Goal: Task Accomplishment & Management: Manage account settings

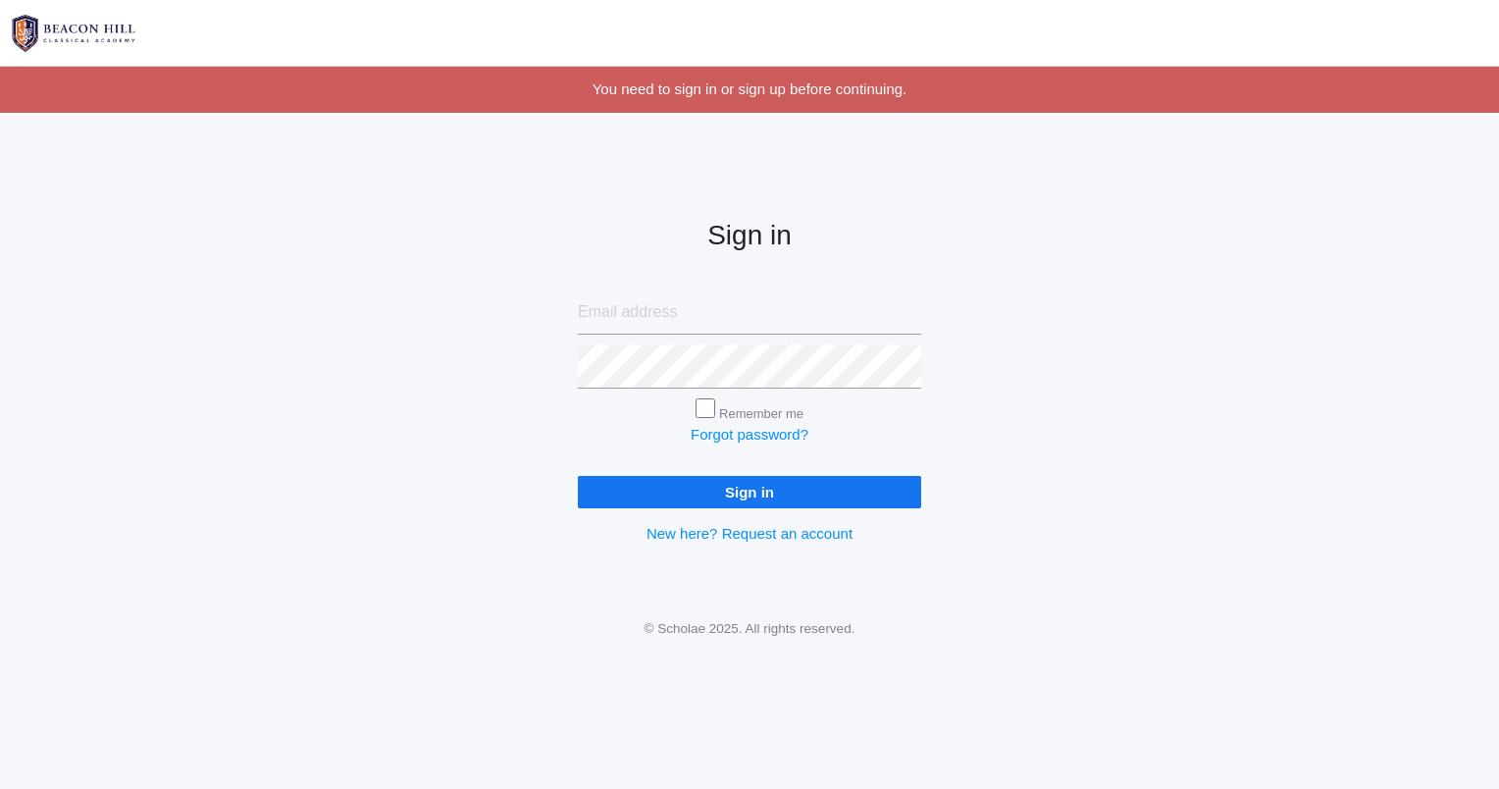
type input "sandyv828@gmail.com"
click at [734, 498] on input "Sign in" at bounding box center [749, 492] width 343 height 32
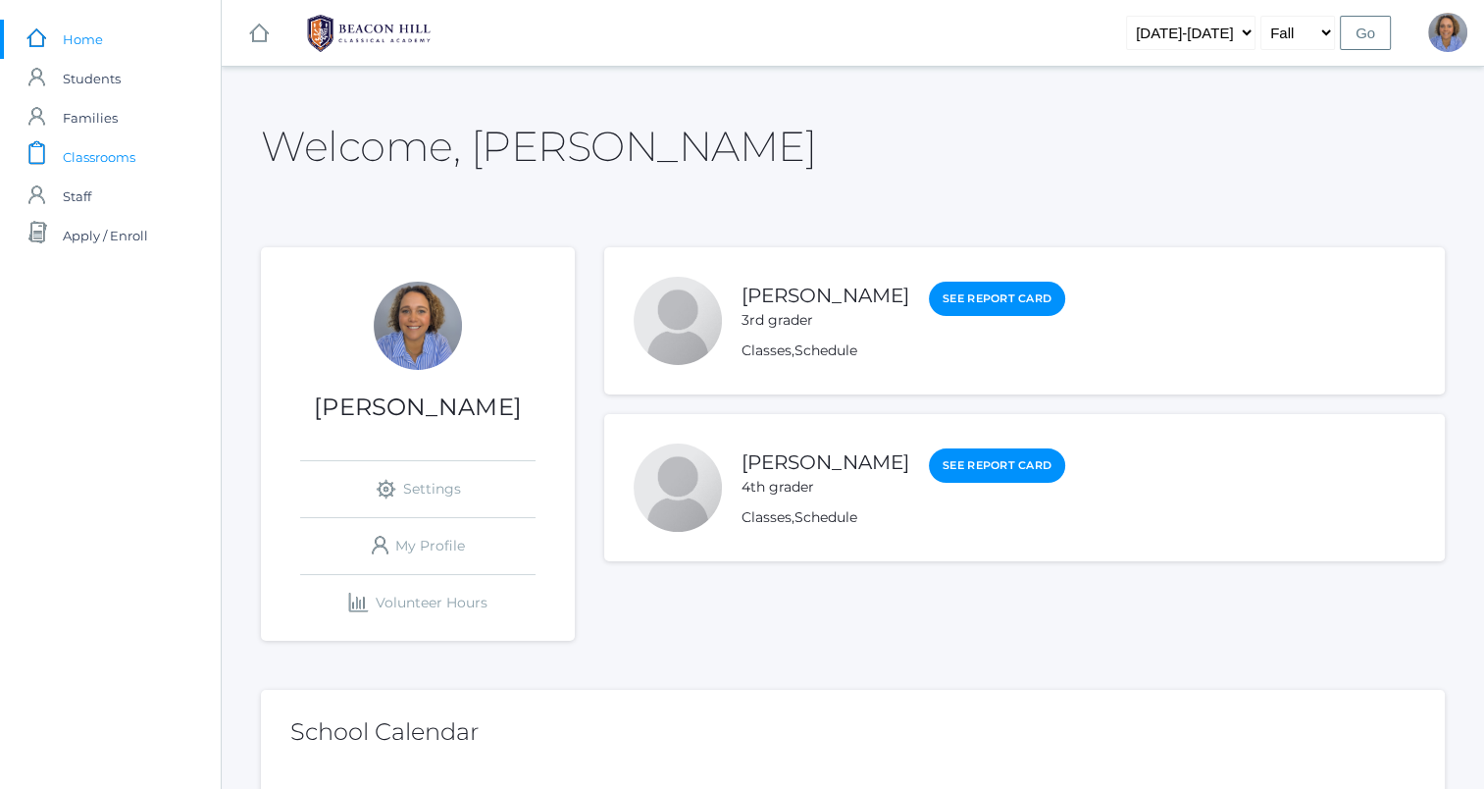
click at [72, 169] on span "Classrooms" at bounding box center [99, 156] width 73 height 39
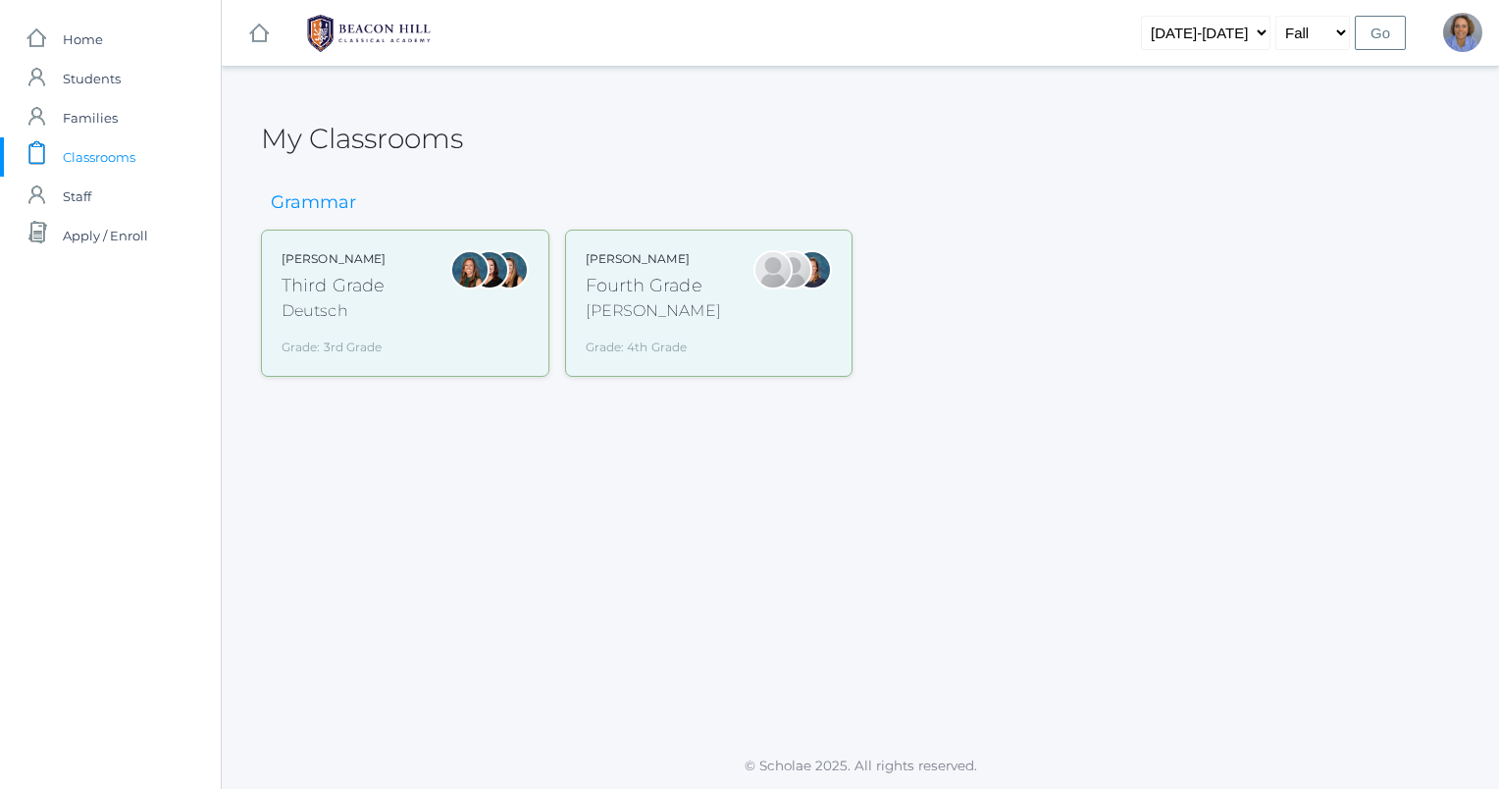
click at [394, 300] on div "Andrea Deutsch Third Grade Deutsch Grade: 3rd Grade 03LA" at bounding box center [405, 303] width 247 height 106
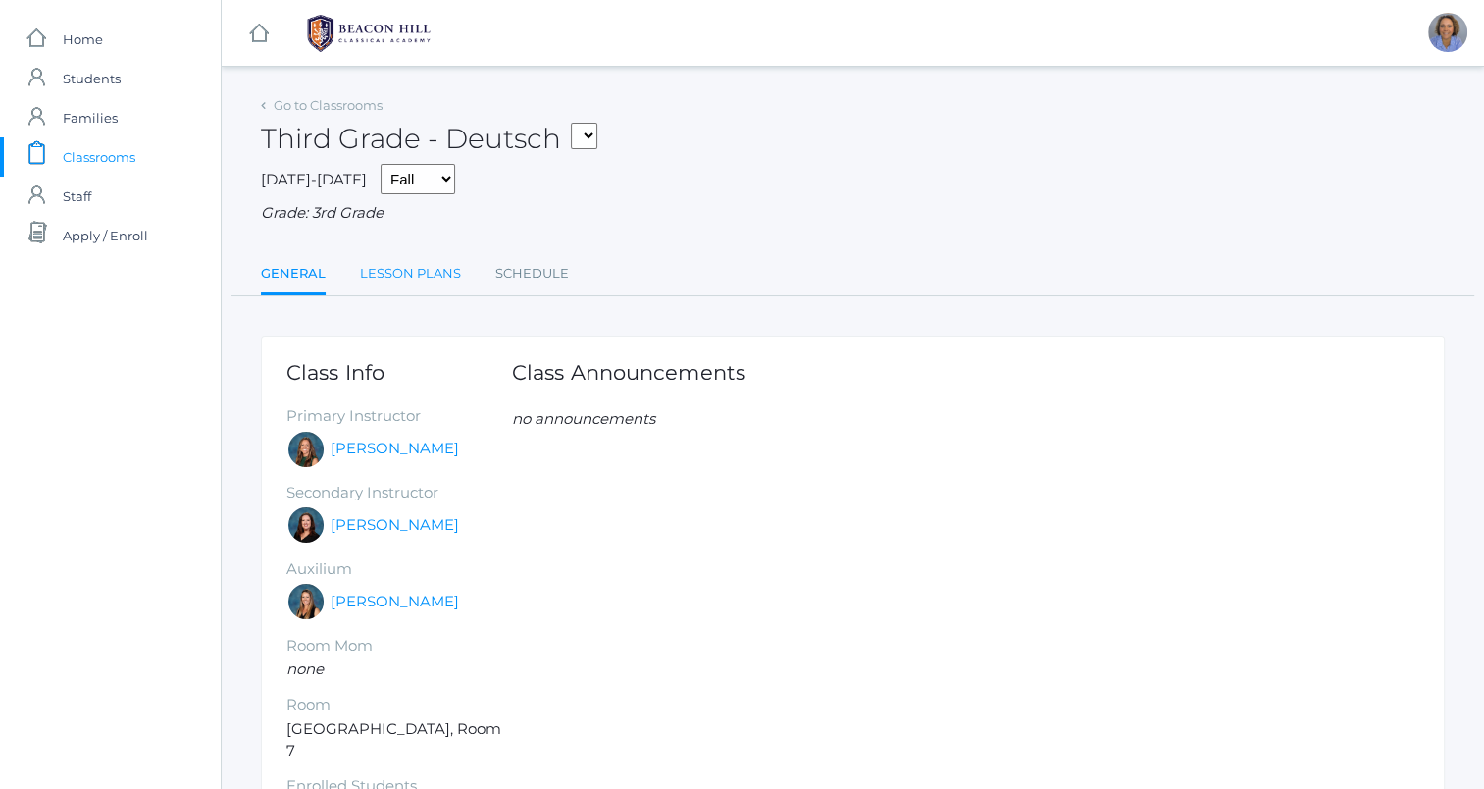
click at [430, 282] on link "Lesson Plans" at bounding box center [410, 273] width 101 height 39
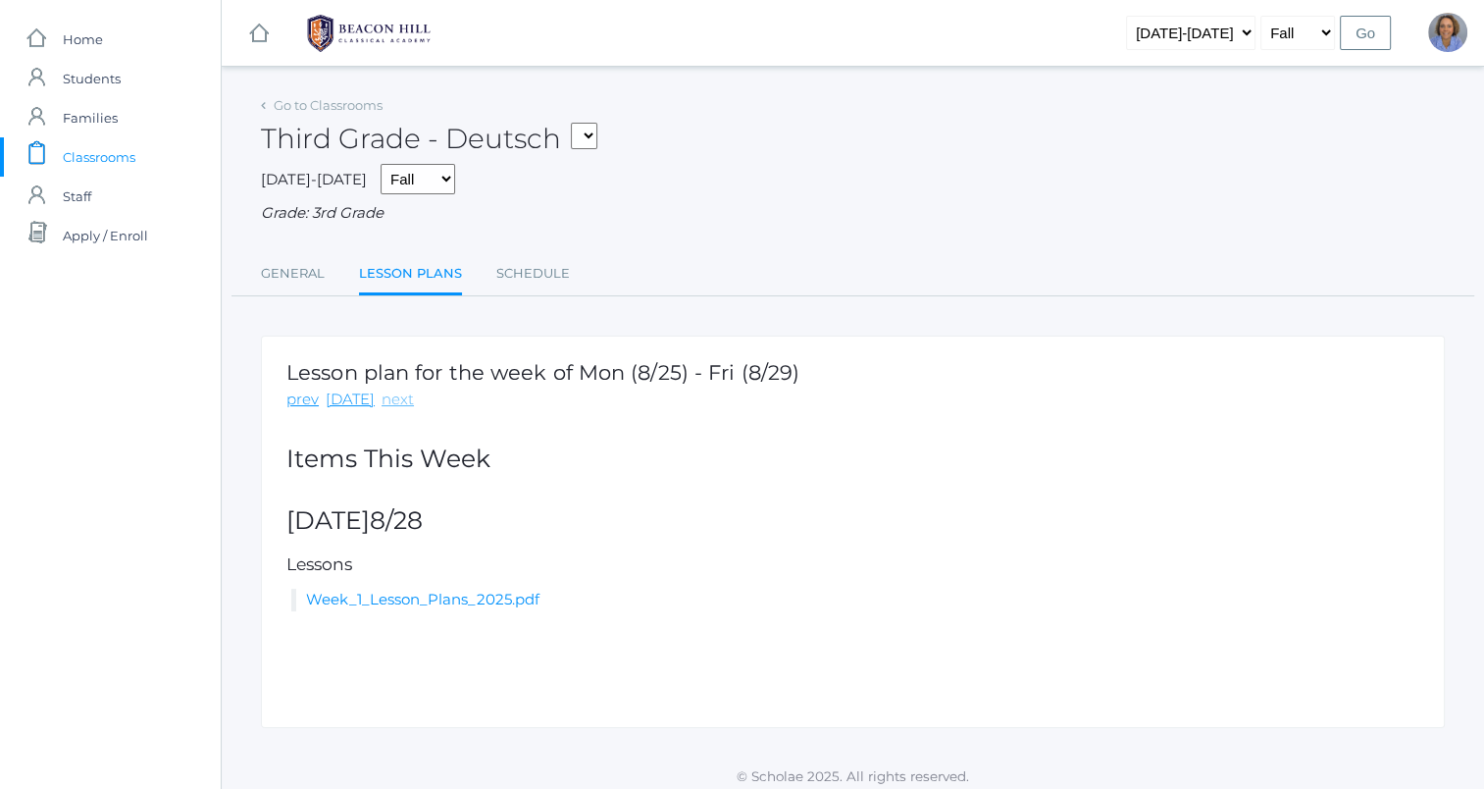
click at [385, 404] on link "next" at bounding box center [398, 399] width 32 height 23
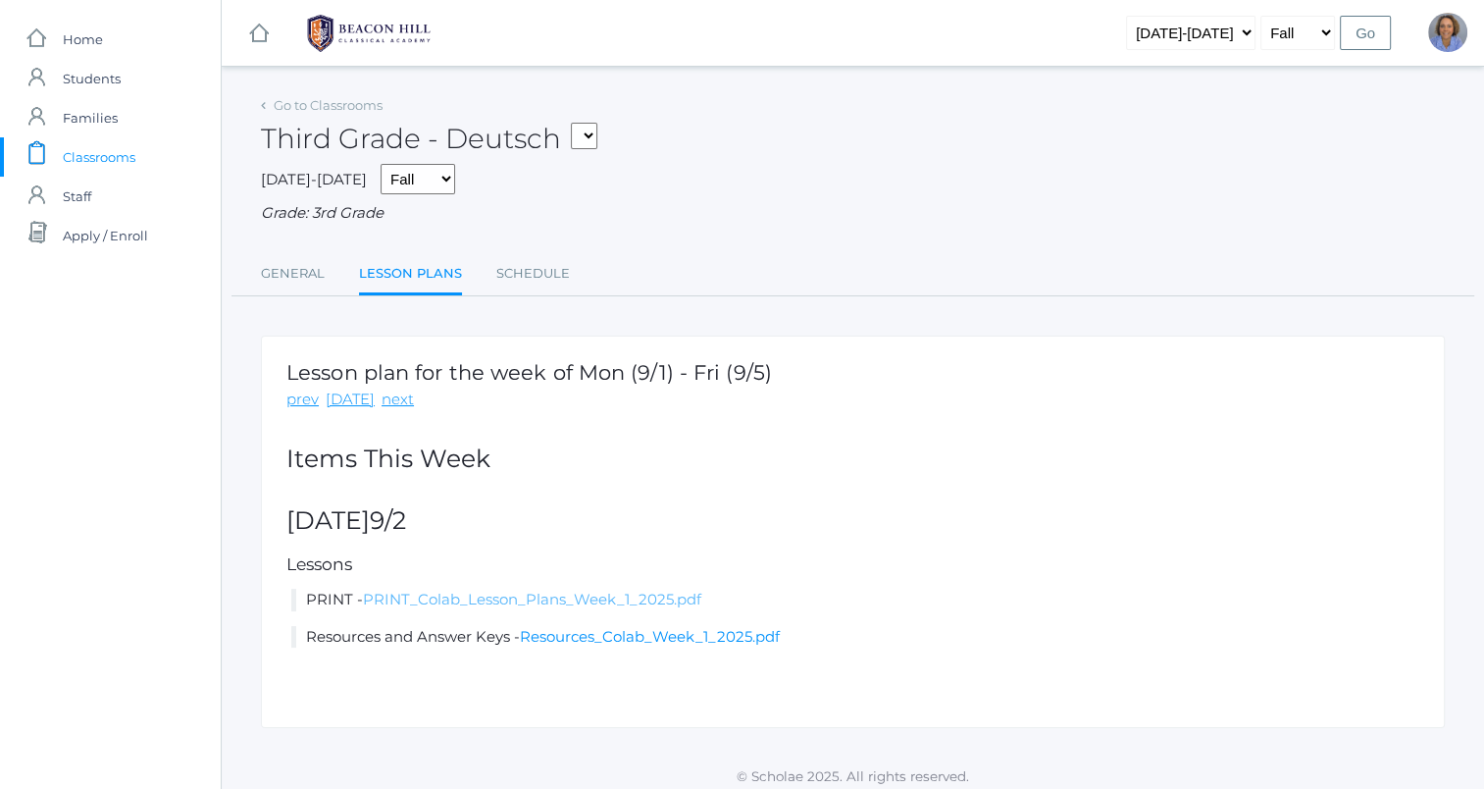
click at [423, 596] on link "PRINT_Colab_Lesson_Plans_Week_1_2025.pdf" at bounding box center [532, 599] width 338 height 19
click at [576, 641] on link "Resources_Colab_Week_1_2025.pdf" at bounding box center [650, 636] width 260 height 19
click at [394, 405] on link "next" at bounding box center [398, 399] width 32 height 23
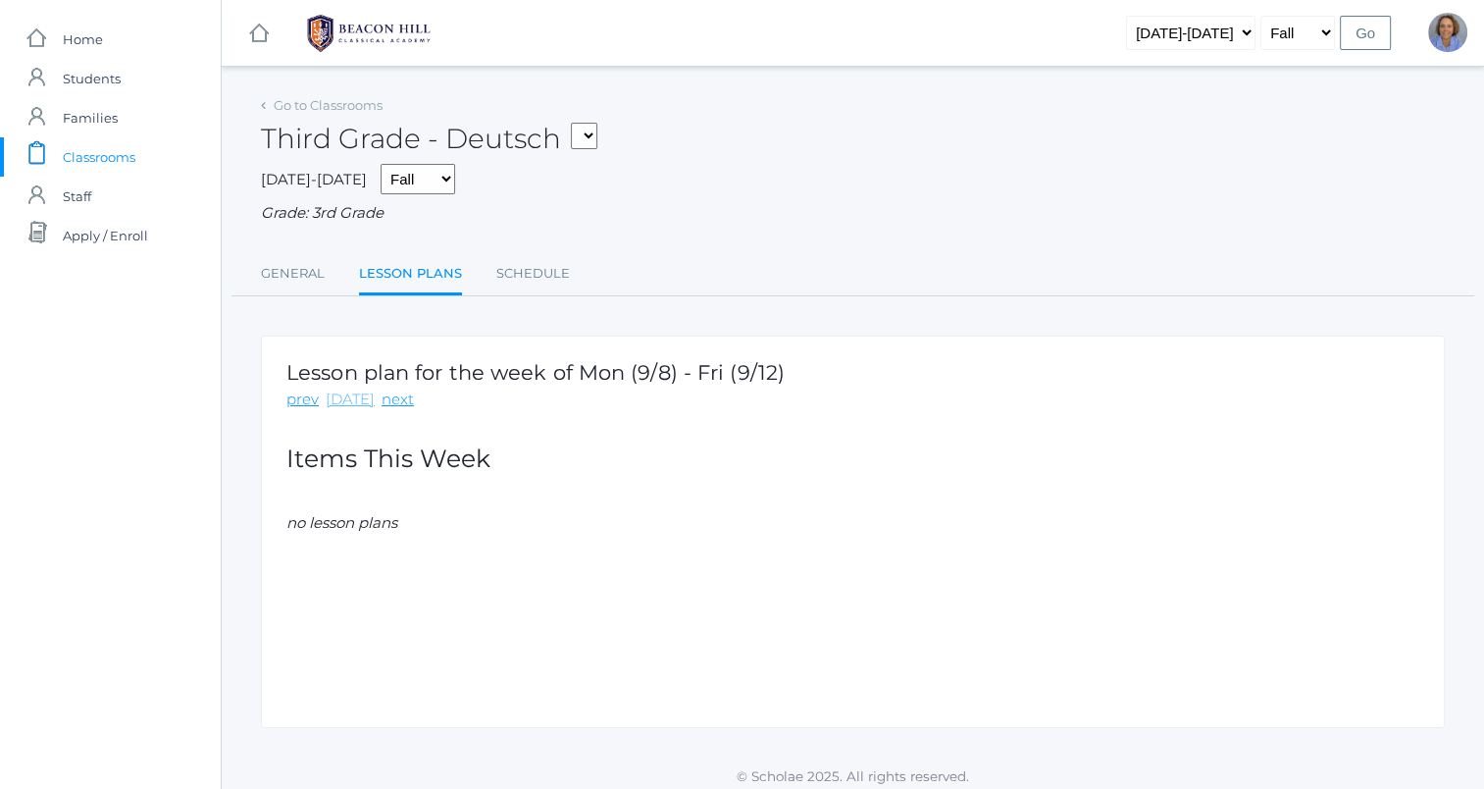
click at [335, 403] on link "today" at bounding box center [350, 399] width 49 height 23
click at [385, 394] on link "next" at bounding box center [398, 399] width 32 height 23
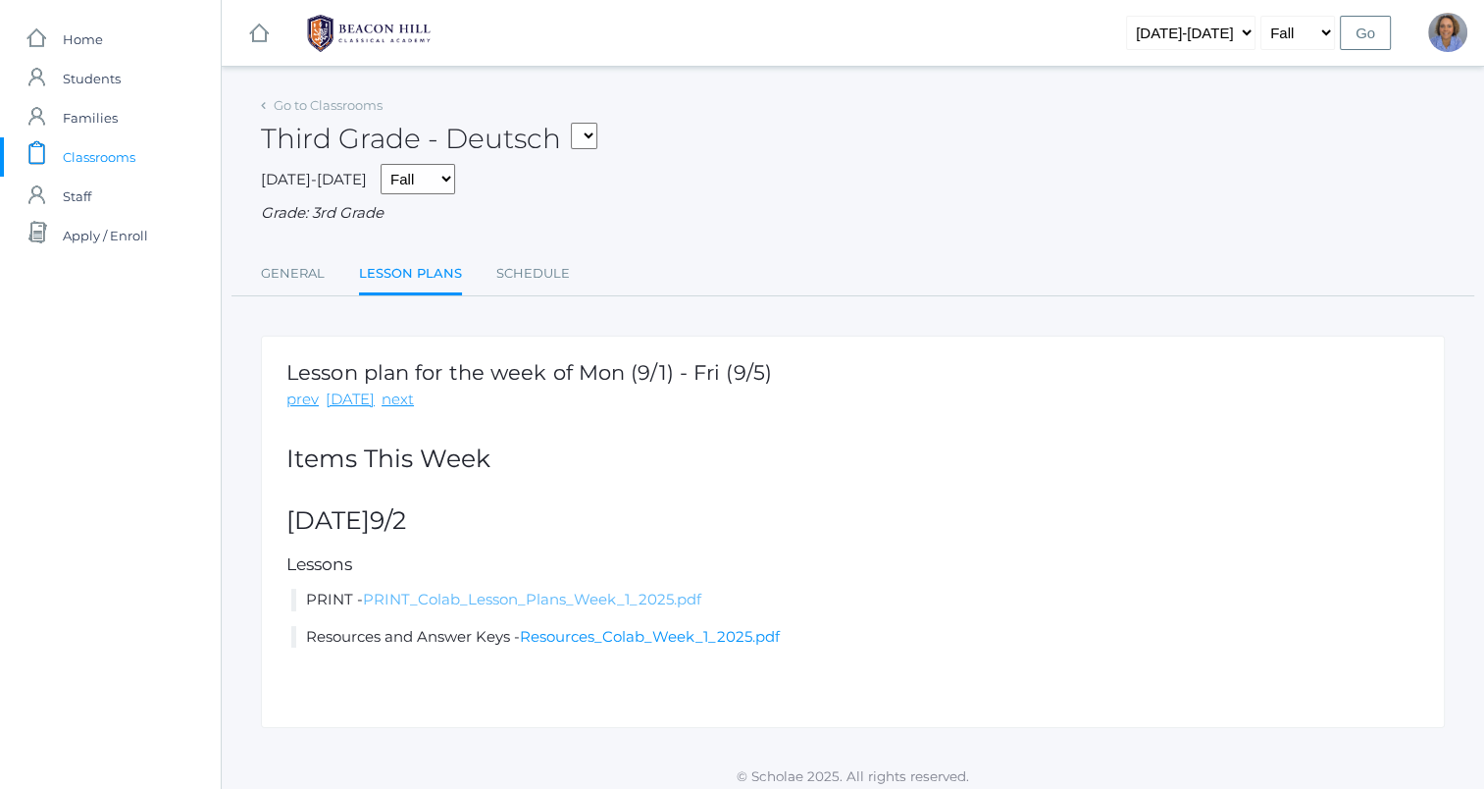
click at [525, 593] on link "PRINT_Colab_Lesson_Plans_Week_1_2025.pdf" at bounding box center [532, 599] width 338 height 19
click at [523, 605] on link "PRINT_Colab_Lesson_Plans_Week_1_2025.pdf" at bounding box center [532, 599] width 338 height 19
click at [328, 106] on link "Go to Classrooms" at bounding box center [328, 105] width 109 height 16
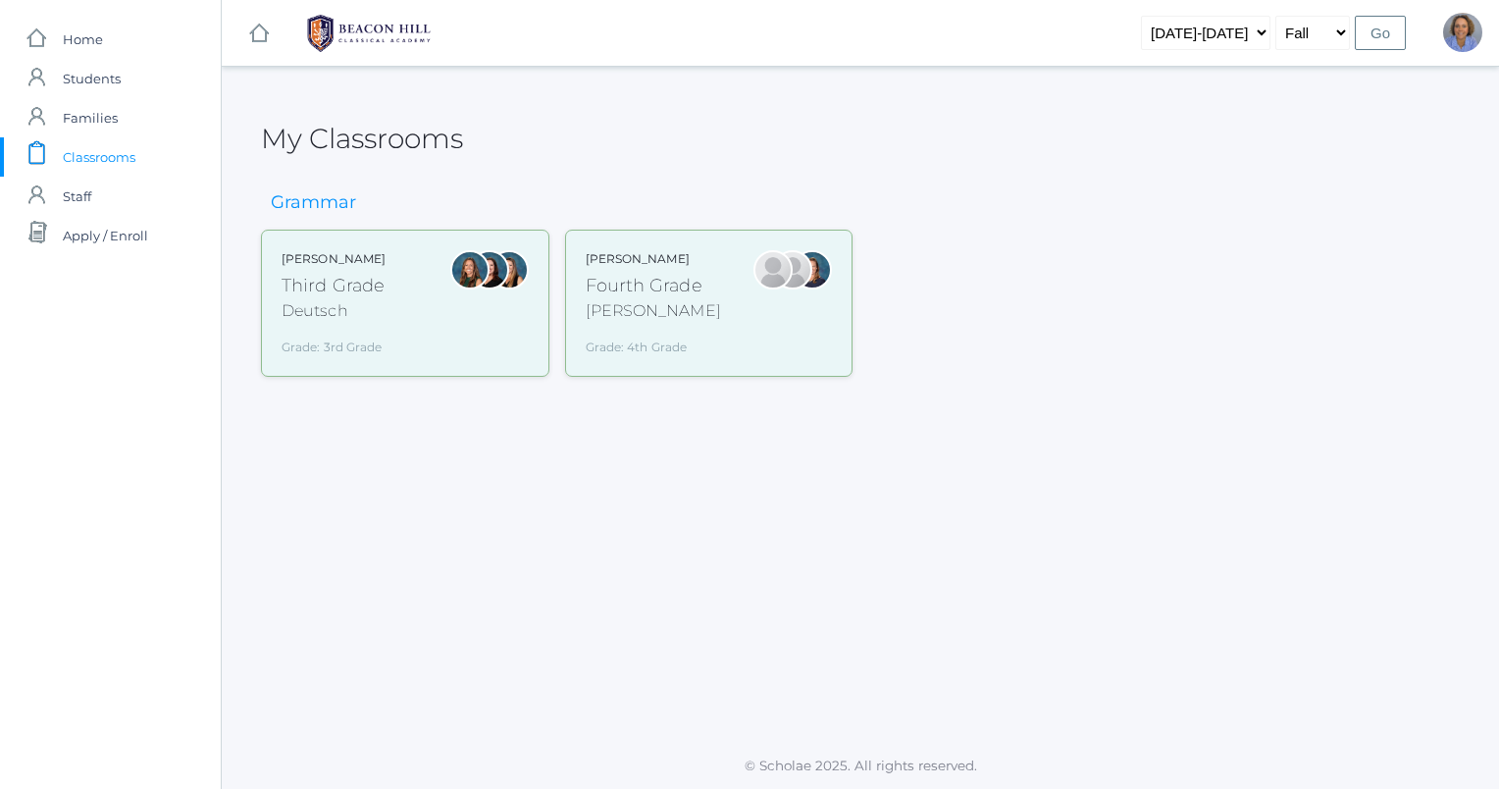
click at [624, 255] on div "Lydia Chaffin" at bounding box center [653, 259] width 135 height 18
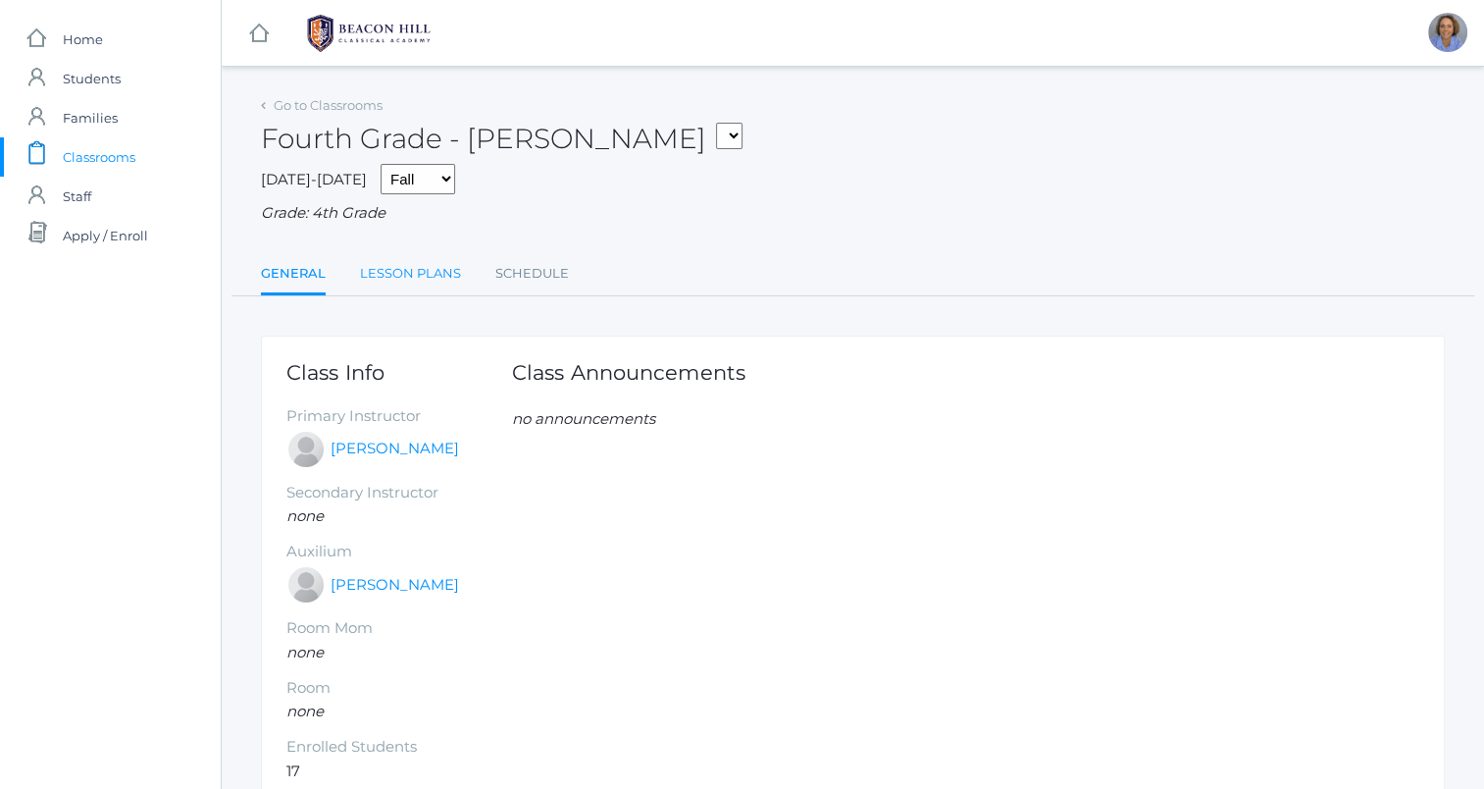
click at [395, 290] on link "Lesson Plans" at bounding box center [410, 273] width 101 height 39
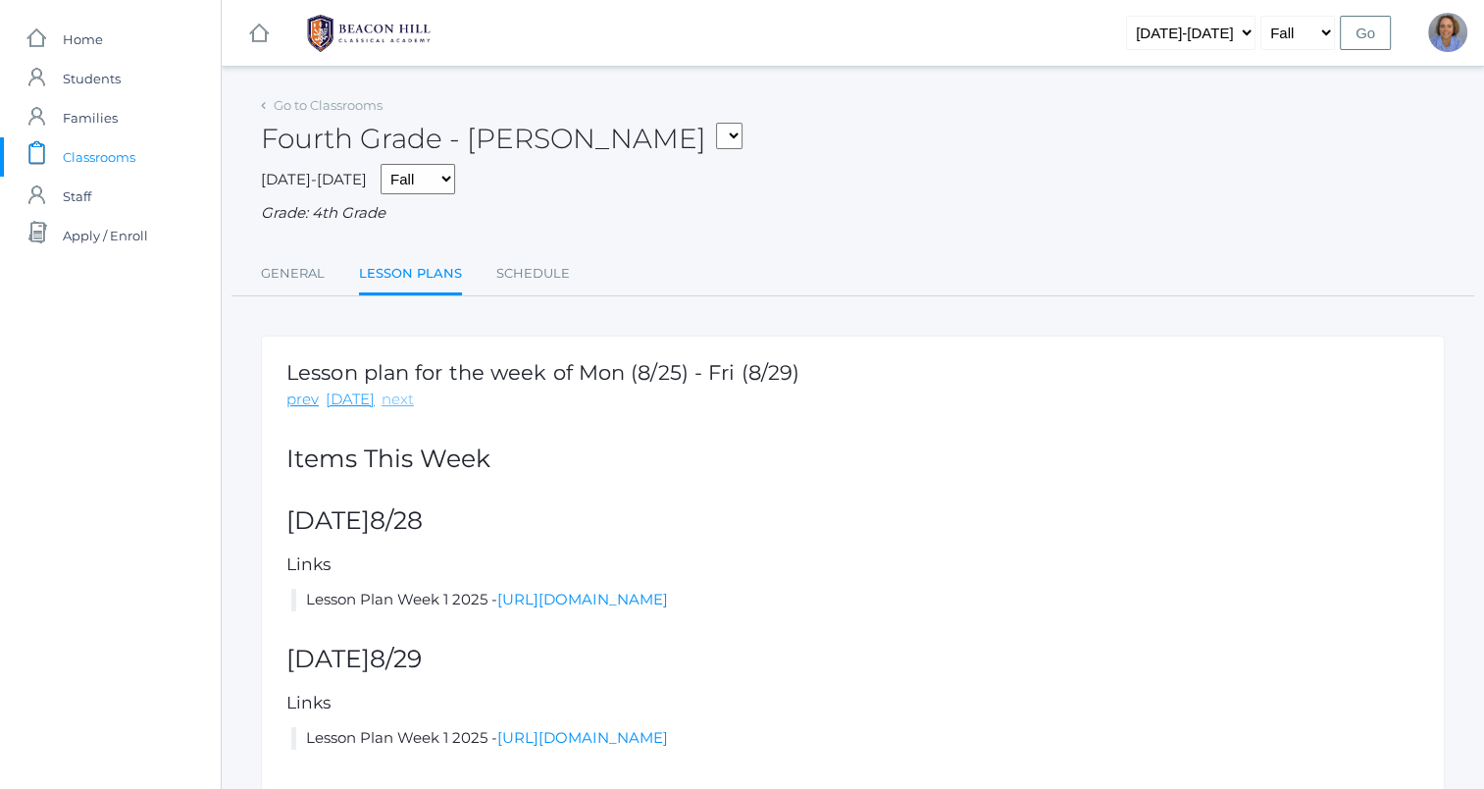
click at [392, 399] on link "next" at bounding box center [398, 399] width 32 height 23
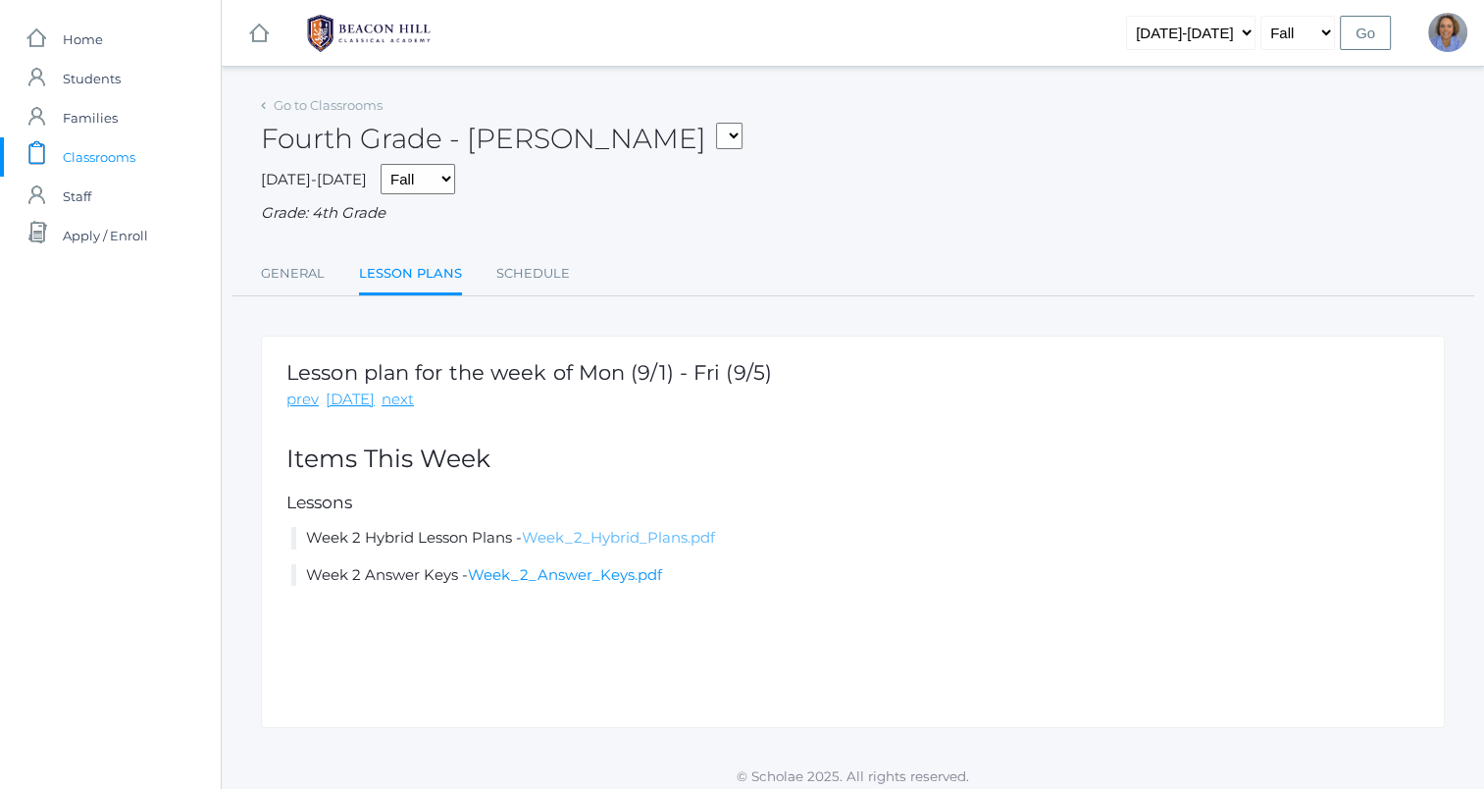
click at [630, 541] on link "Week_2_Hybrid_Plans.pdf" at bounding box center [618, 537] width 193 height 19
click at [82, 78] on span "Students" at bounding box center [92, 78] width 58 height 39
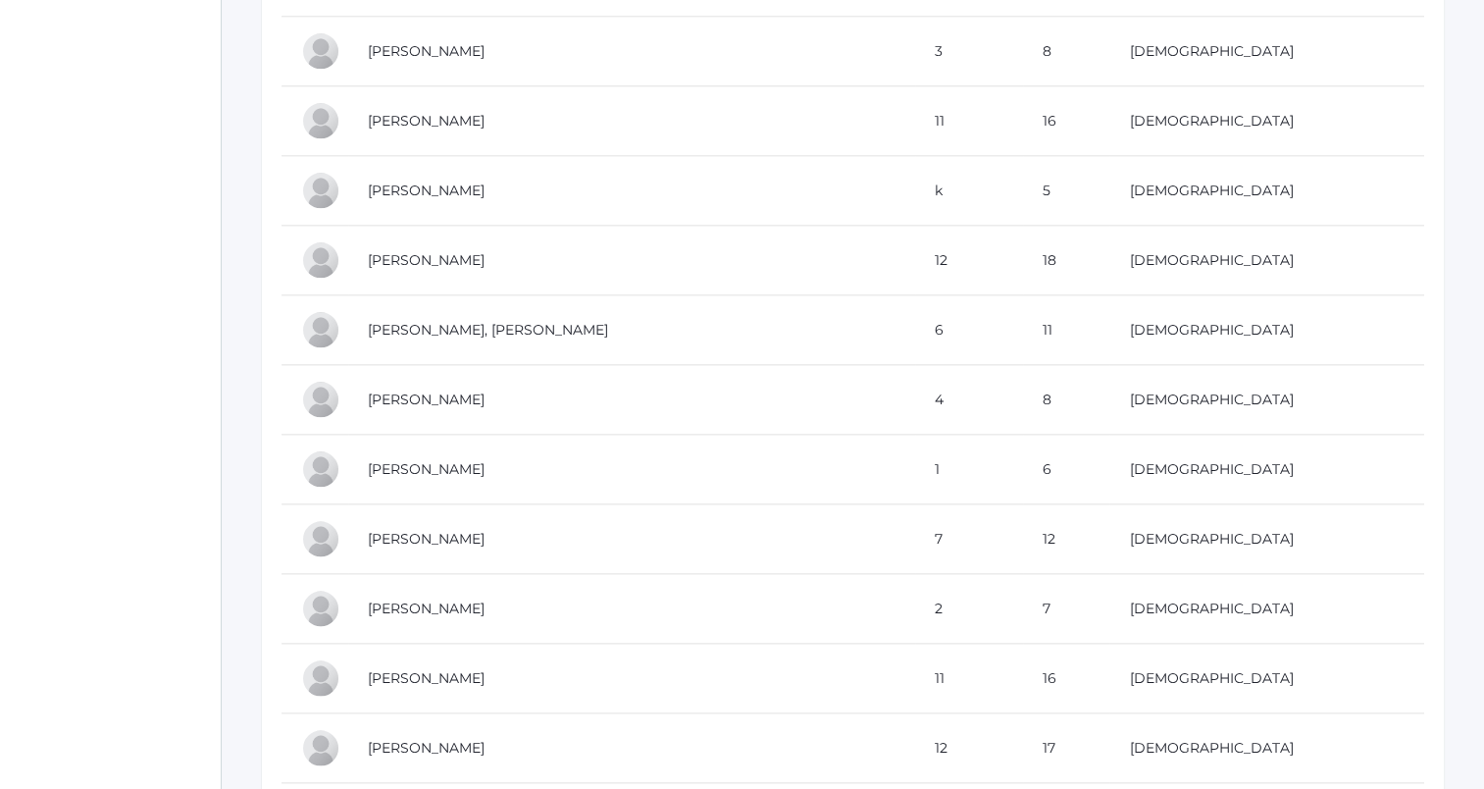
scroll to position [24522, 0]
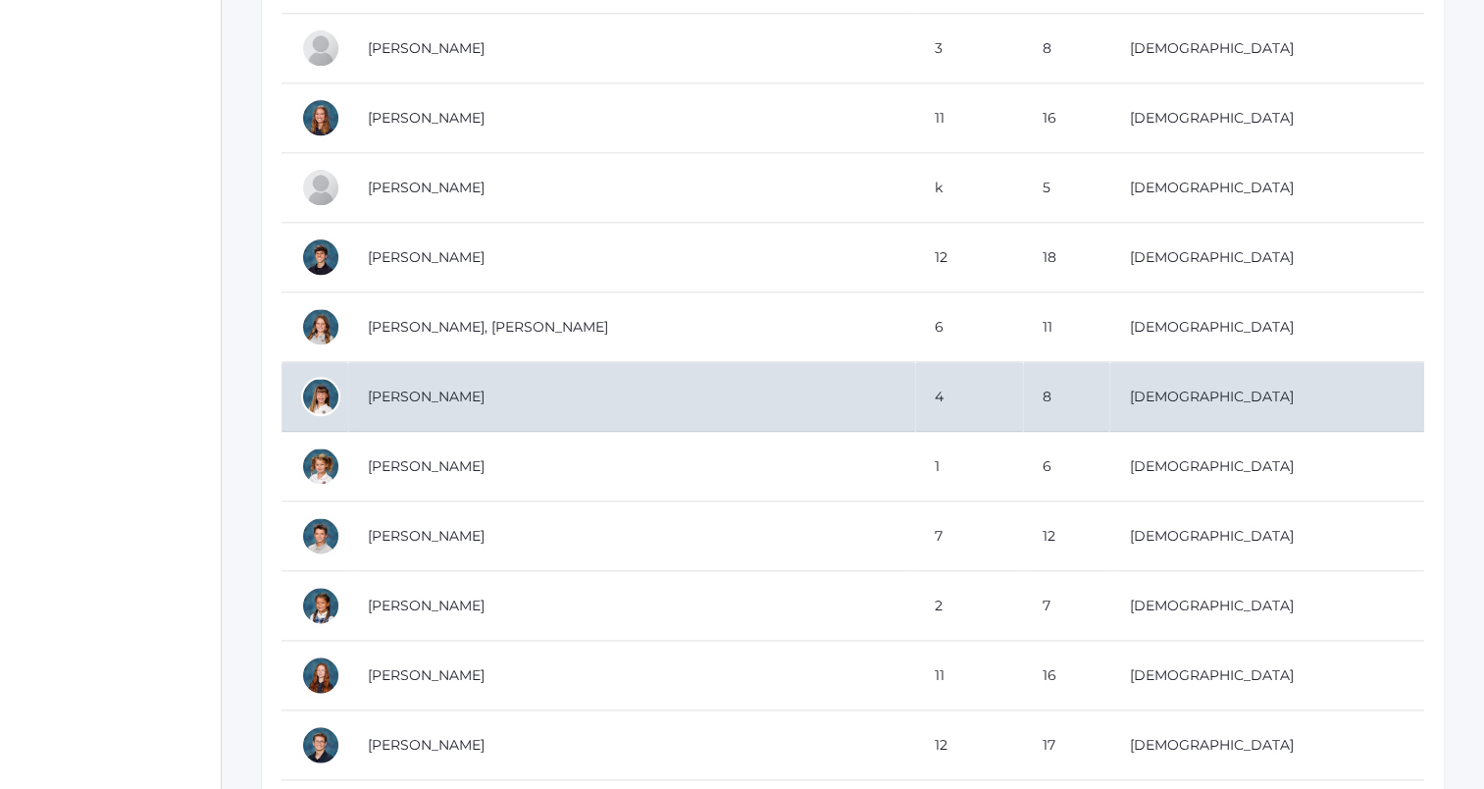
click at [306, 377] on div at bounding box center [320, 396] width 39 height 39
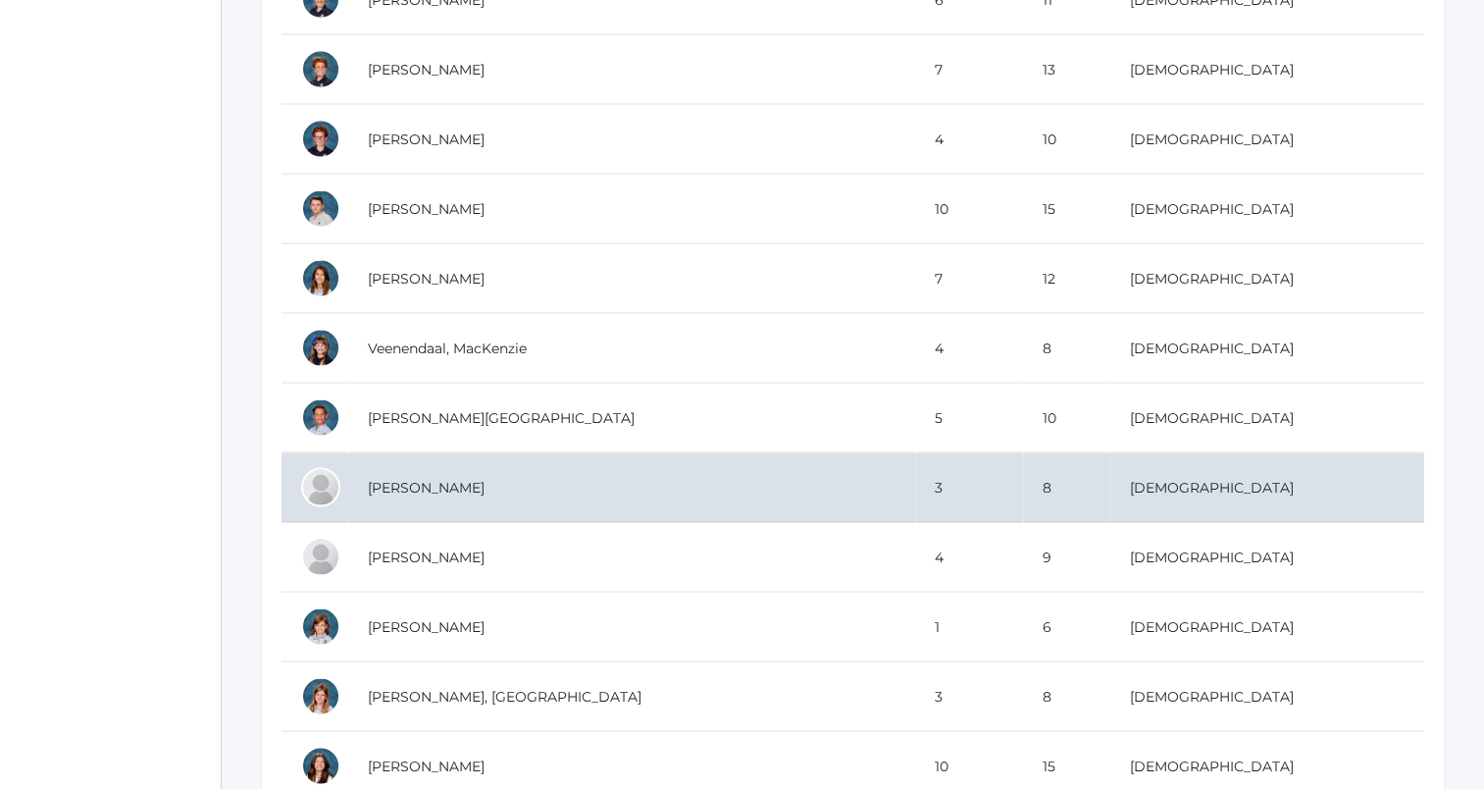
scroll to position [25993, 0]
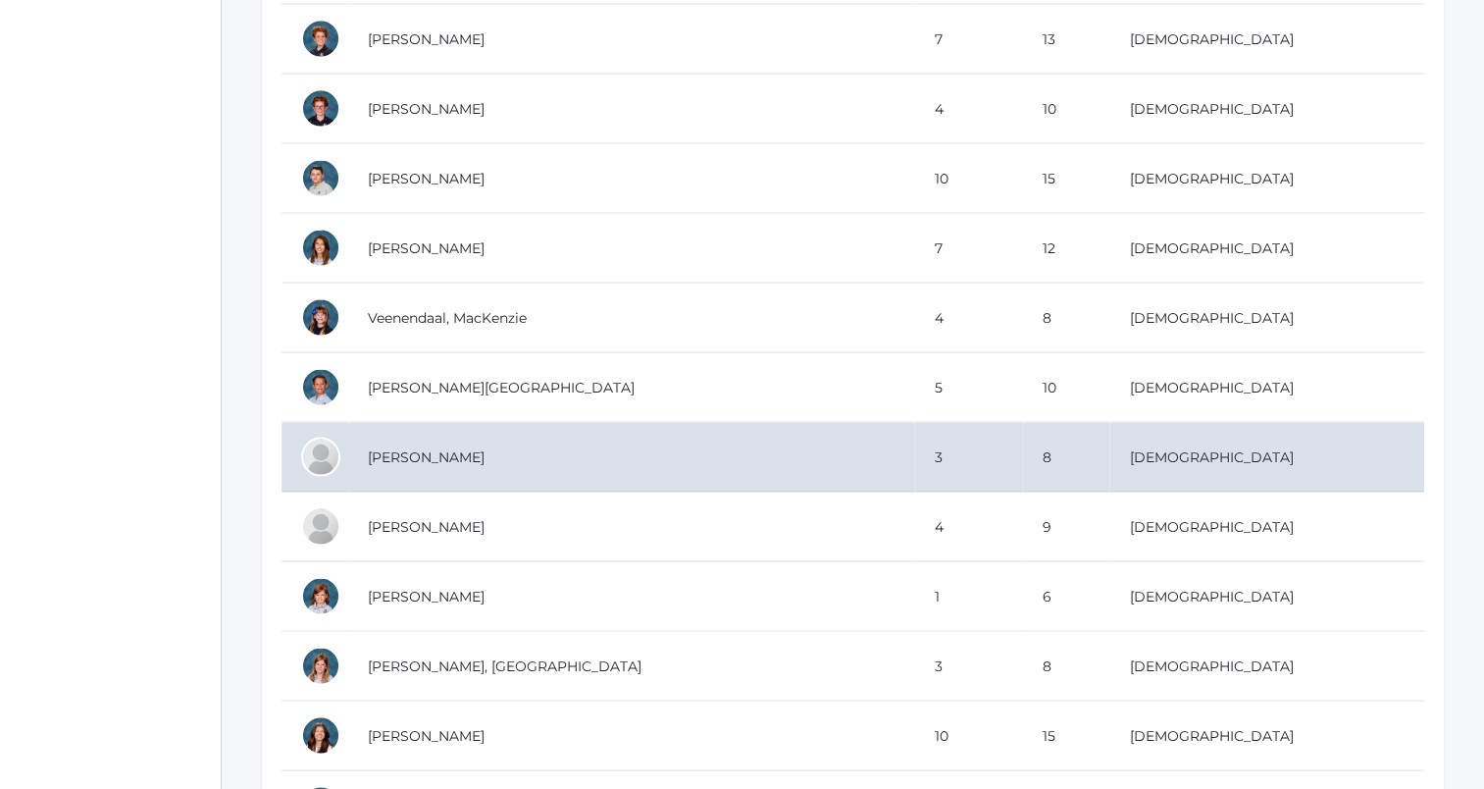
click at [325, 437] on div at bounding box center [320, 456] width 39 height 39
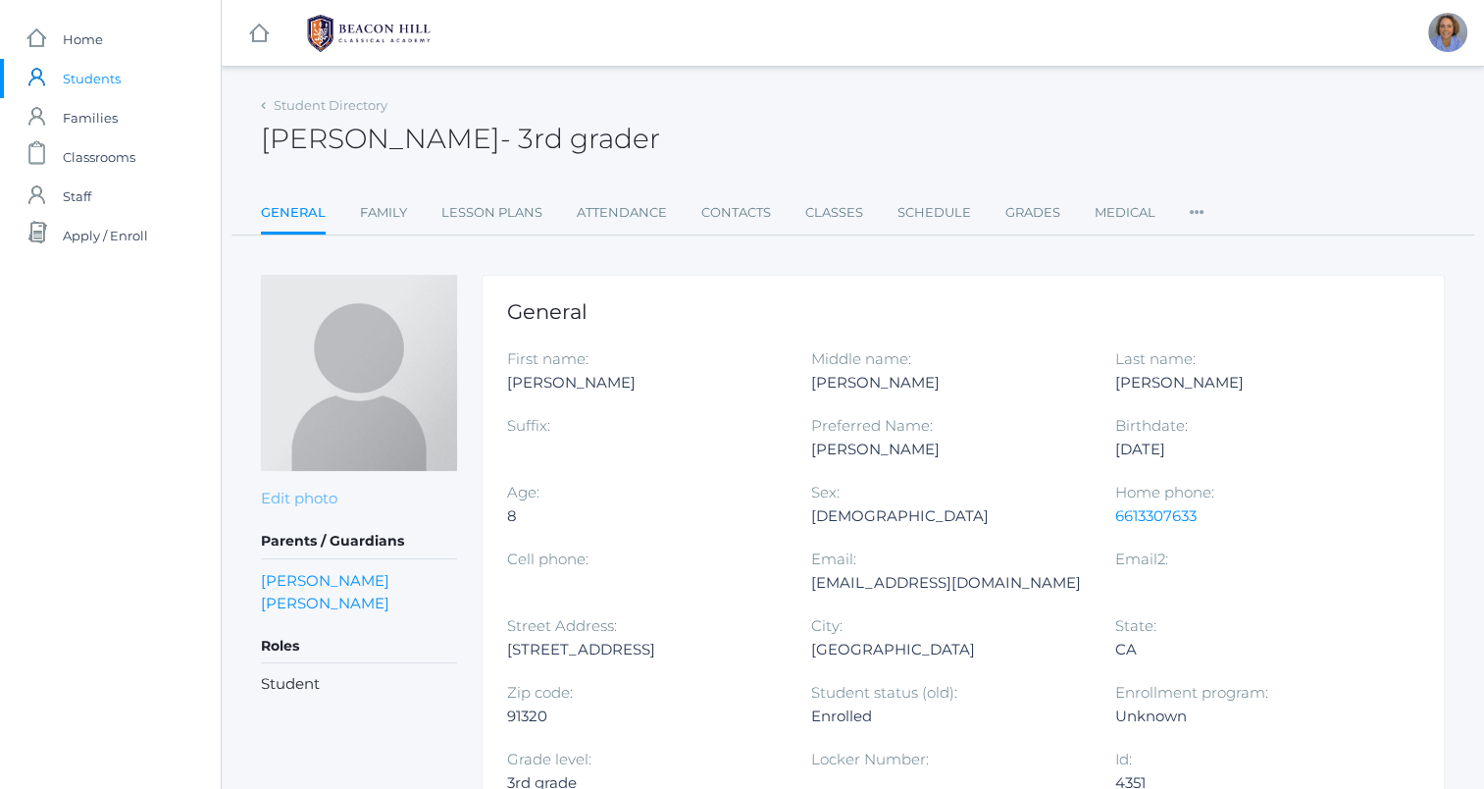
click at [320, 499] on link "Edit photo" at bounding box center [299, 497] width 77 height 19
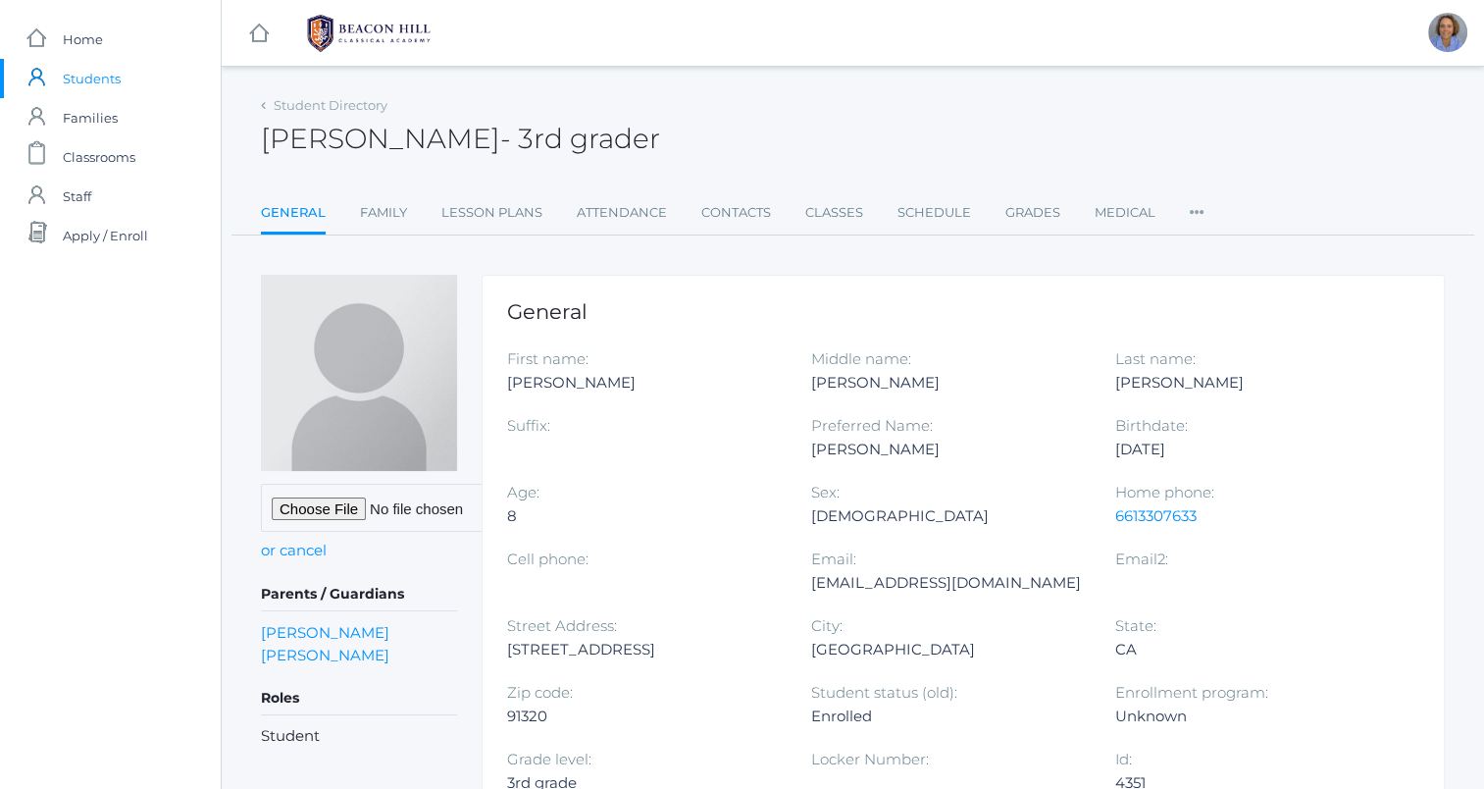
click at [320, 510] on input "file" at bounding box center [411, 508] width 300 height 48
